Goal: Navigation & Orientation: Find specific page/section

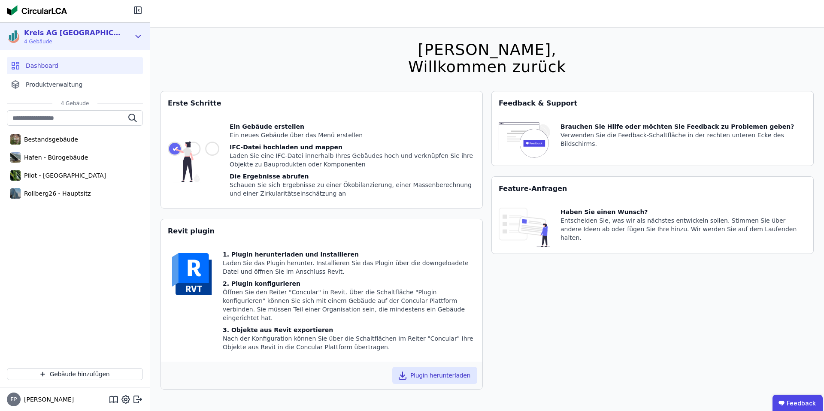
click at [82, 33] on div "Kreis AG [GEOGRAPHIC_DATA]" at bounding box center [73, 33] width 99 height 10
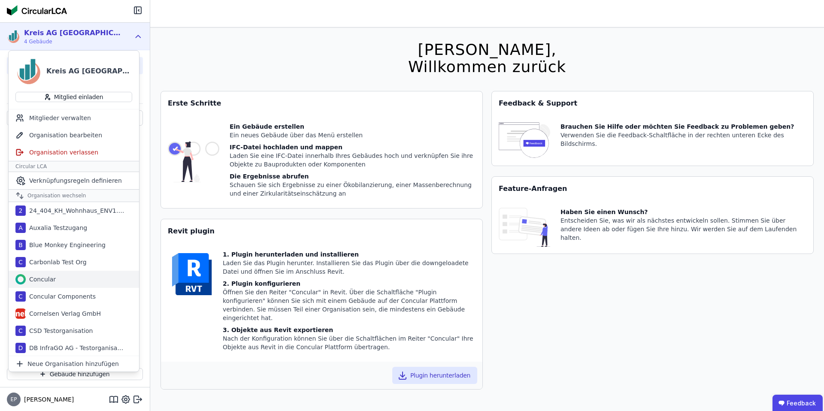
click at [46, 282] on div "Concular" at bounding box center [41, 279] width 30 height 9
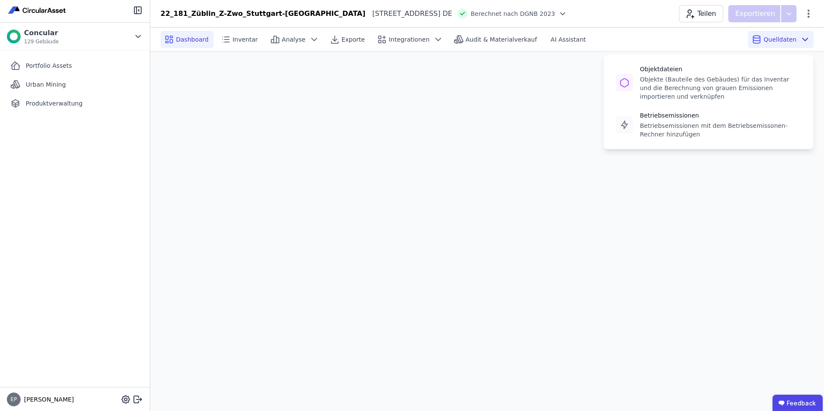
click at [793, 40] on span "Quelldaten" at bounding box center [780, 39] width 33 height 9
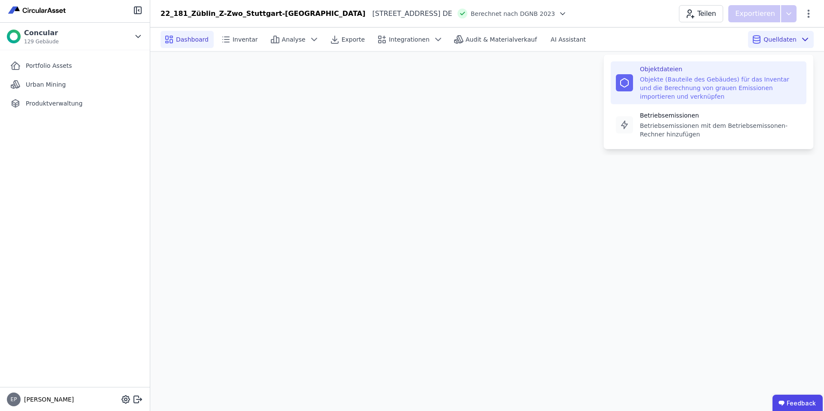
click at [674, 86] on div "Objekte (Bauteile des Gebäudes) für das Inventar und die Berechnung von grauen …" at bounding box center [720, 88] width 161 height 26
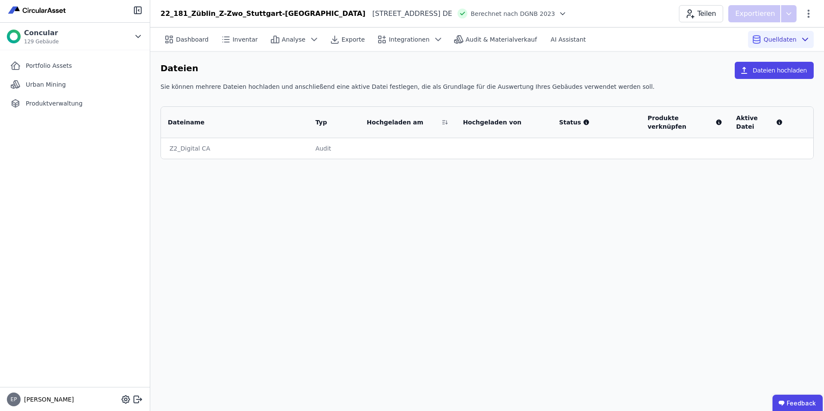
click at [328, 144] on div "Audit" at bounding box center [335, 148] width 38 height 9
click at [183, 144] on div "Z2_Digital CA" at bounding box center [235, 148] width 131 height 9
click at [491, 39] on span "Audit & Materialverkauf" at bounding box center [501, 39] width 71 height 9
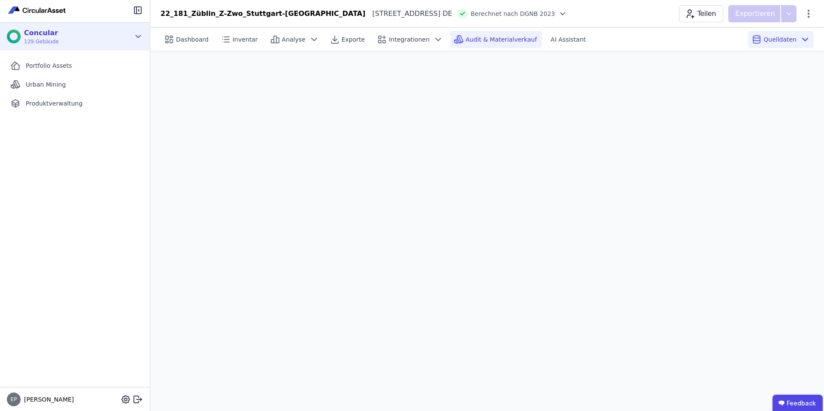
click at [46, 37] on div "Concular 129 Gebäude" at bounding box center [40, 36] width 38 height 17
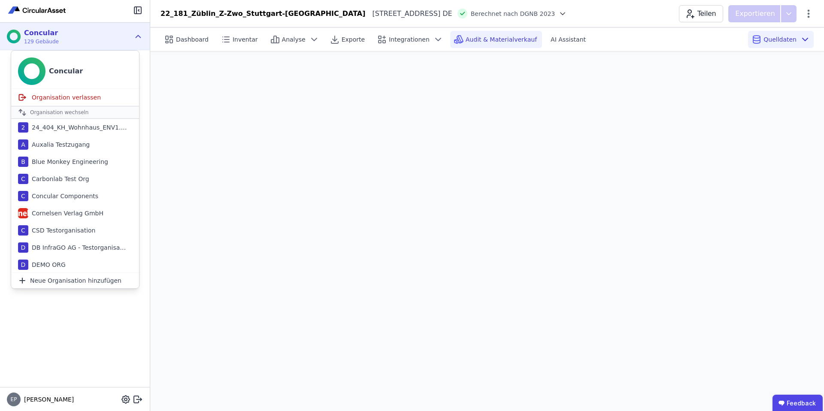
click at [94, 39] on div "Concular 129 Gebäude" at bounding box center [68, 36] width 123 height 17
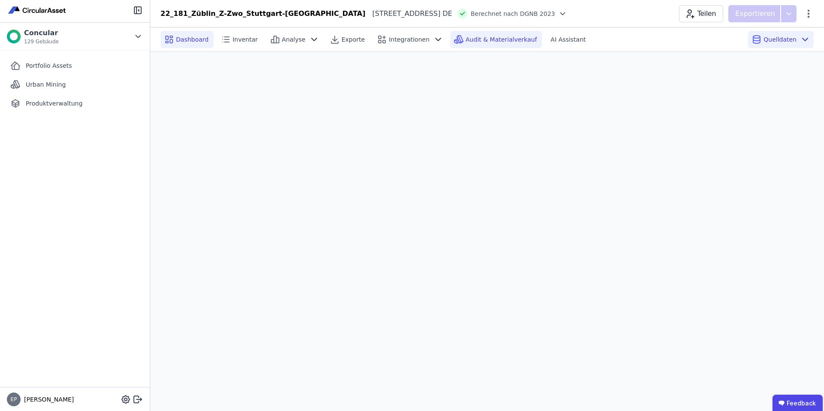
click at [194, 40] on span "Dashboard" at bounding box center [192, 39] width 33 height 9
click at [51, 68] on span "Portfolio Assets" at bounding box center [49, 65] width 46 height 9
click at [476, 39] on span "Audit & Materialverkauf" at bounding box center [501, 39] width 71 height 9
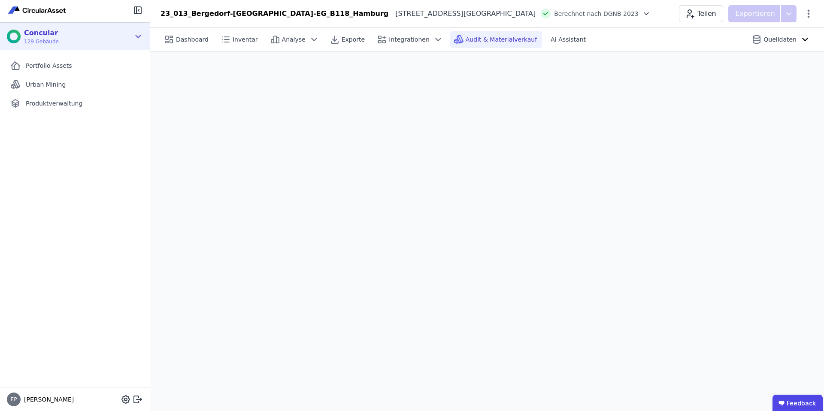
click at [124, 39] on div "Concular 129 Gebäude" at bounding box center [68, 36] width 123 height 17
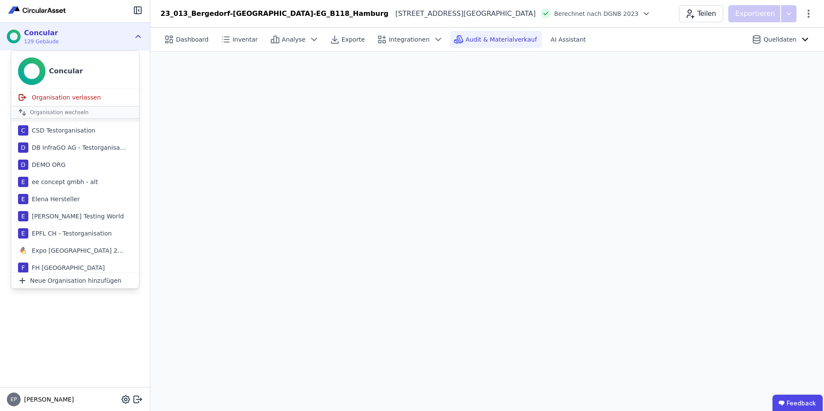
scroll to position [103, 0]
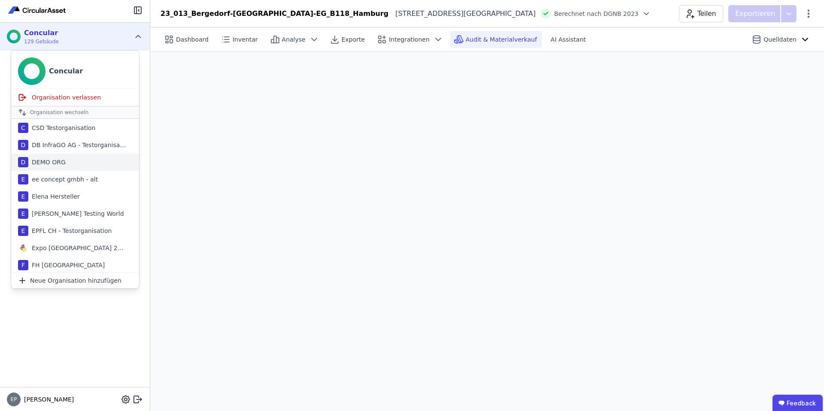
click at [55, 162] on div "DEMO ORG" at bounding box center [46, 162] width 37 height 9
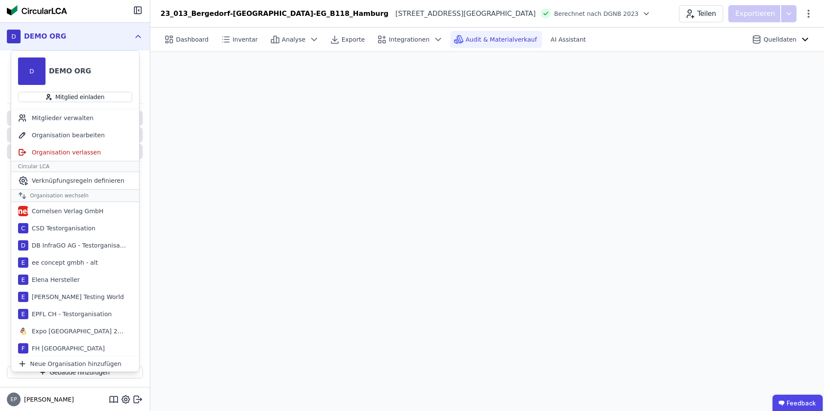
scroll to position [120, 0]
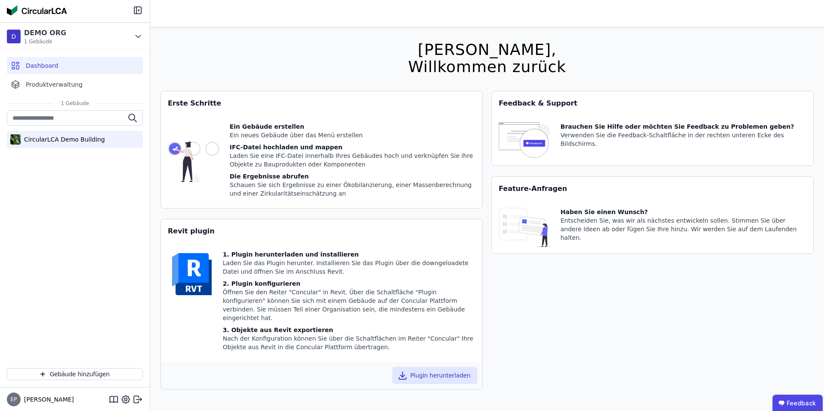
click at [76, 137] on div "CircularLCA Demo Building" at bounding box center [63, 139] width 84 height 9
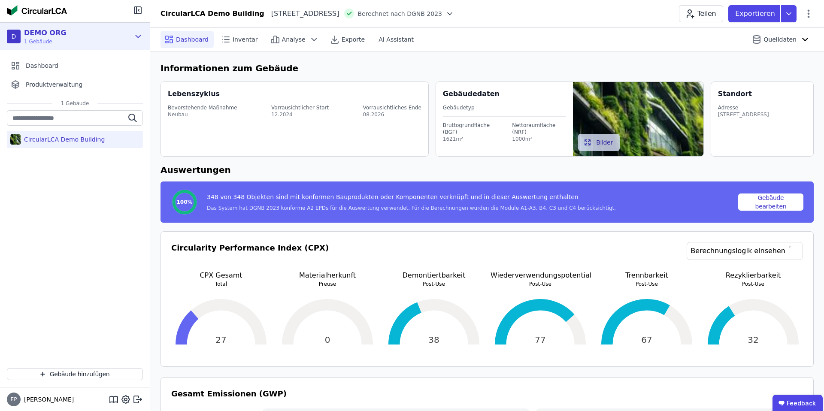
click at [85, 40] on div "D DEMO ORG 1 Gebäude" at bounding box center [68, 36] width 123 height 17
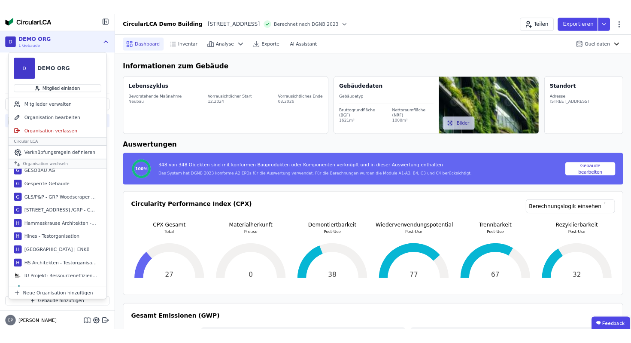
scroll to position [316, 0]
